Goal: Contribute content

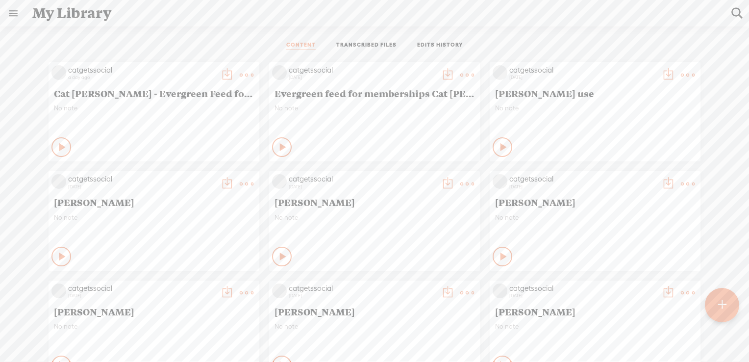
click at [426, 230] on div "No note" at bounding box center [374, 227] width 200 height 29
click at [622, 333] on div "No note" at bounding box center [595, 336] width 200 height 29
click at [724, 305] on t at bounding box center [722, 305] width 8 height 22
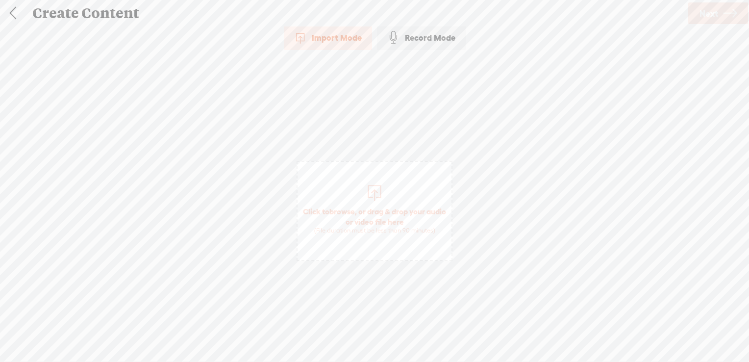
click at [353, 210] on span "browse" at bounding box center [341, 211] width 25 height 9
click at [723, 11] on icon at bounding box center [730, 13] width 14 height 25
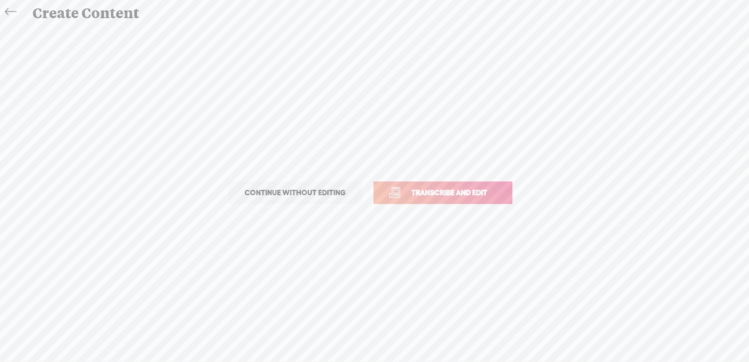
click at [416, 195] on span "Transcribe and edit" at bounding box center [449, 192] width 97 height 11
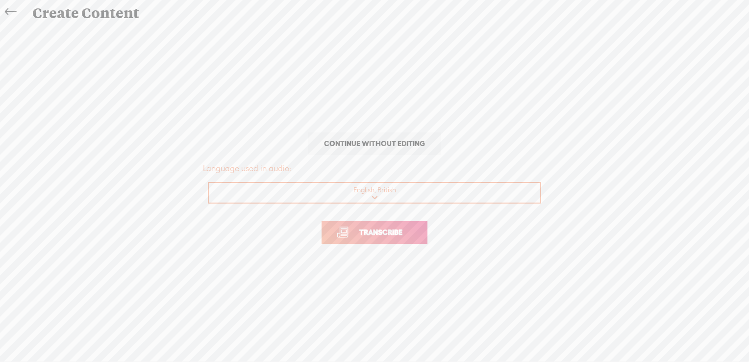
click at [374, 231] on span "Transcribe" at bounding box center [381, 231] width 64 height 11
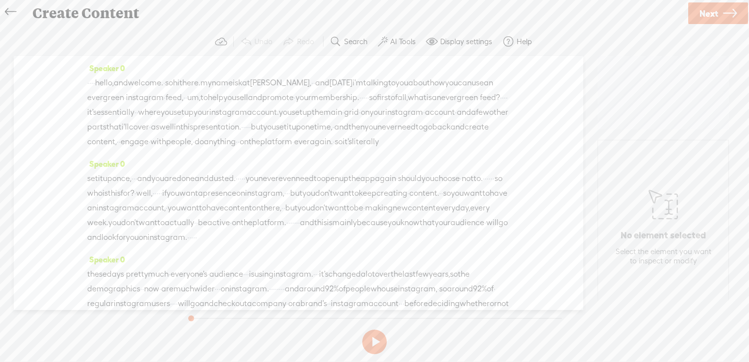
drag, startPoint x: 394, startPoint y: 40, endPoint x: 399, endPoint y: 46, distance: 7.6
click at [394, 40] on label "AI Tools" at bounding box center [402, 42] width 25 height 10
click at [395, 233] on span at bounding box center [391, 234] width 18 height 7
click at [394, 263] on div at bounding box center [390, 261] width 43 height 10
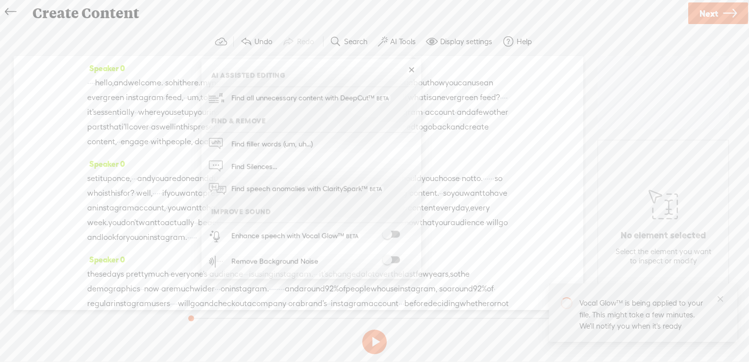
click at [393, 235] on span at bounding box center [391, 234] width 18 height 7
click at [394, 259] on span at bounding box center [391, 259] width 18 height 7
click at [707, 16] on span "Next" at bounding box center [708, 13] width 19 height 25
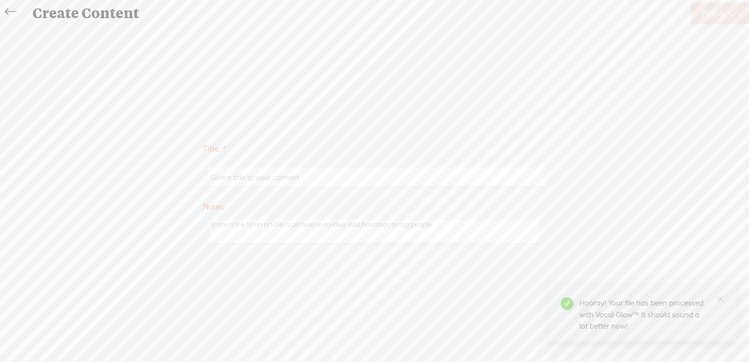
click at [296, 180] on input "text" at bounding box center [376, 177] width 336 height 19
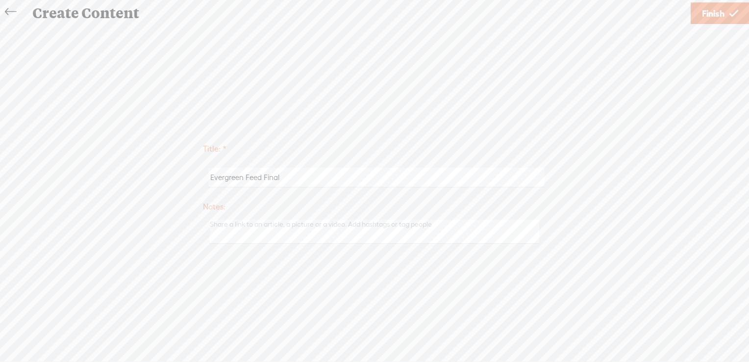
click at [210, 174] on input "Evergreen Feed Final" at bounding box center [376, 177] width 336 height 19
type input "[PERSON_NAME] - Evergreen Feed Final"
click at [724, 11] on span "Finish" at bounding box center [713, 13] width 23 height 25
